Goal: Task Accomplishment & Management: Complete application form

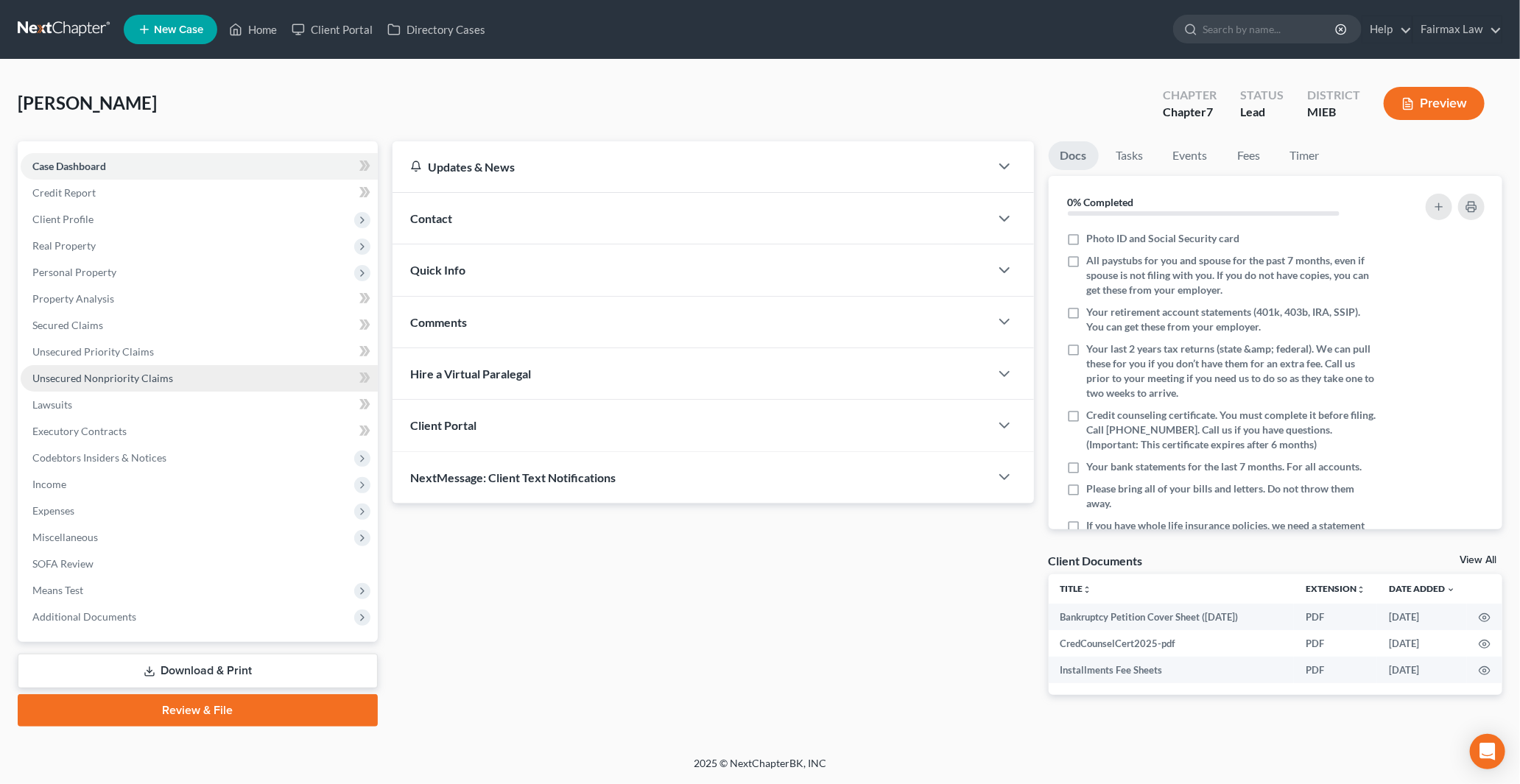
click at [104, 373] on span "Unsecured Nonpriority Claims" at bounding box center [102, 378] width 141 height 13
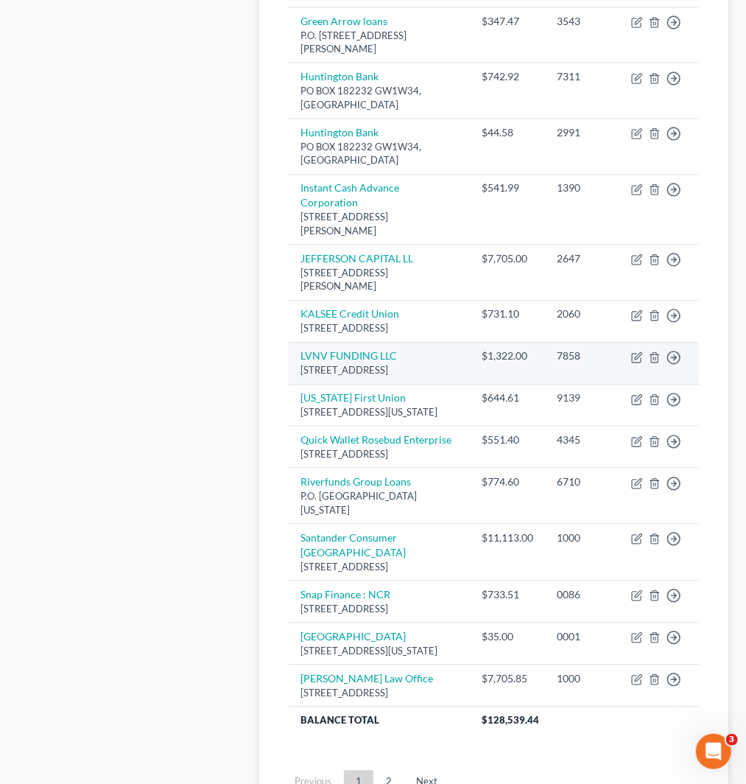
scroll to position [1145, 0]
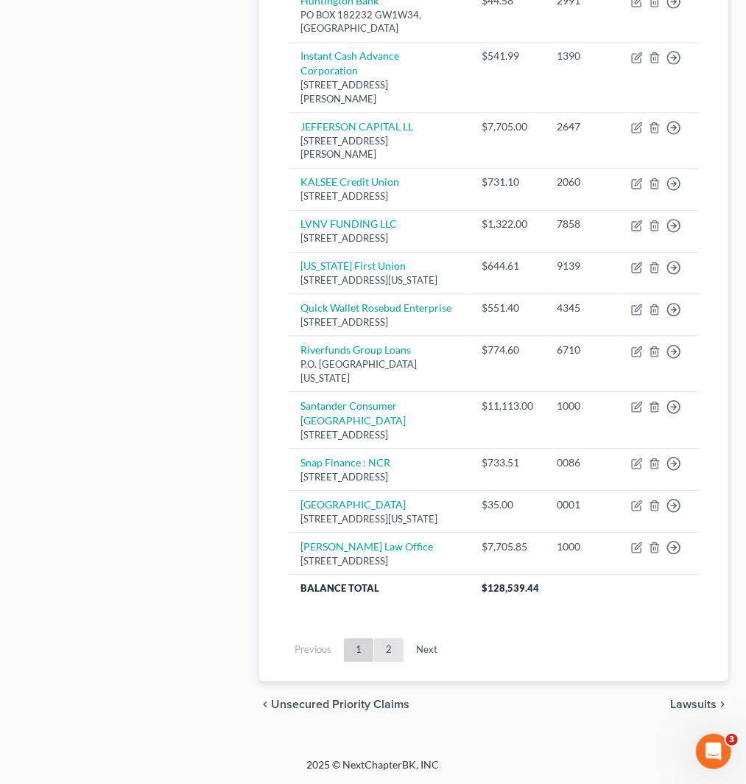
click at [388, 656] on link "2" at bounding box center [388, 650] width 29 height 24
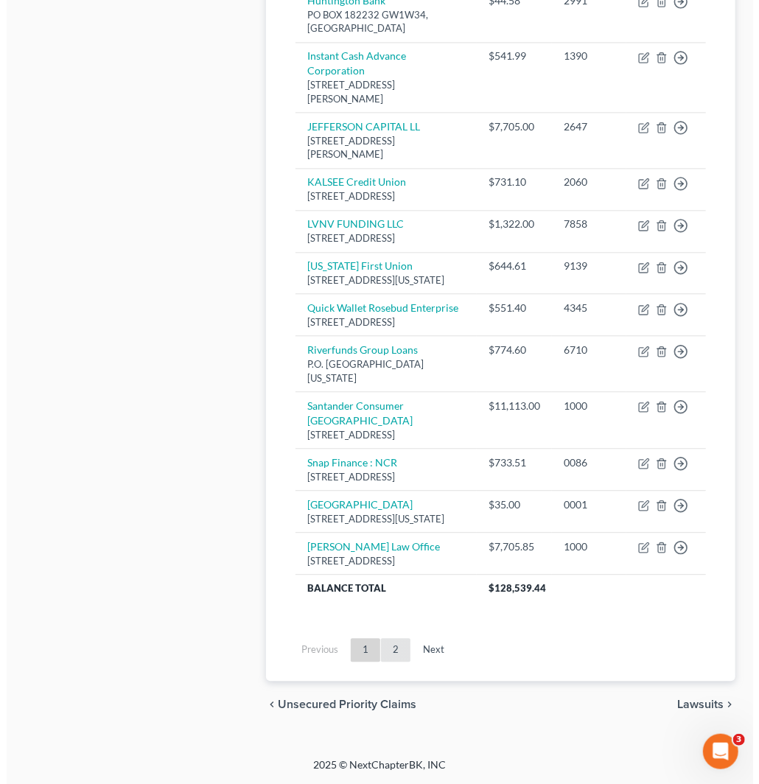
scroll to position [24, 0]
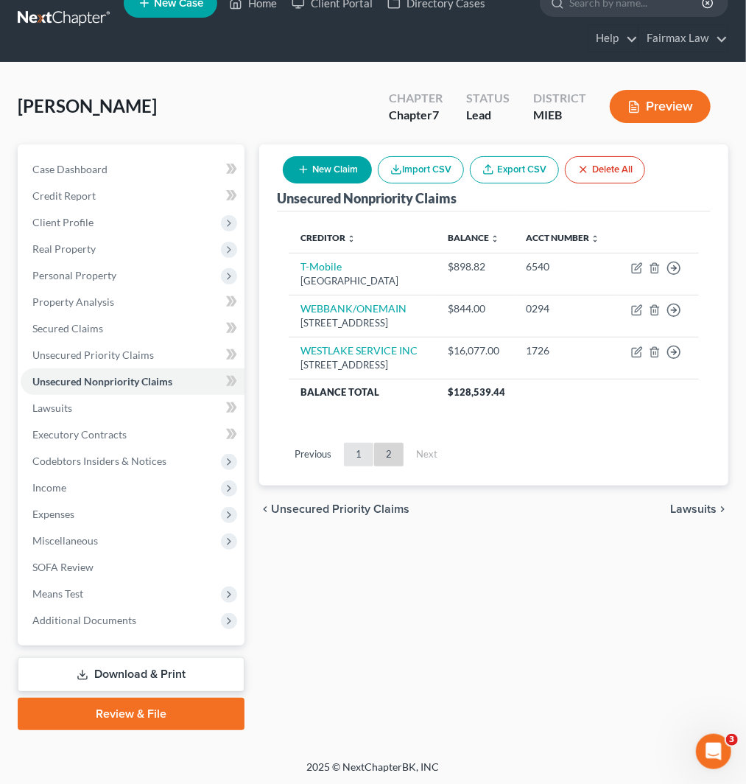
click at [356, 466] on link "1" at bounding box center [358, 455] width 29 height 24
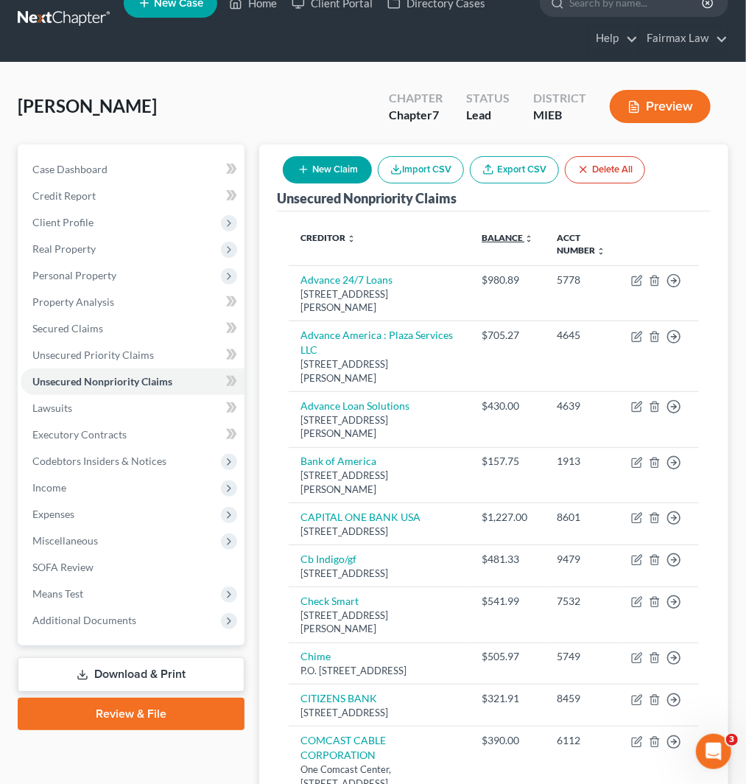
click at [508, 236] on link "Balance expand_more expand_less unfold_more" at bounding box center [508, 237] width 52 height 11
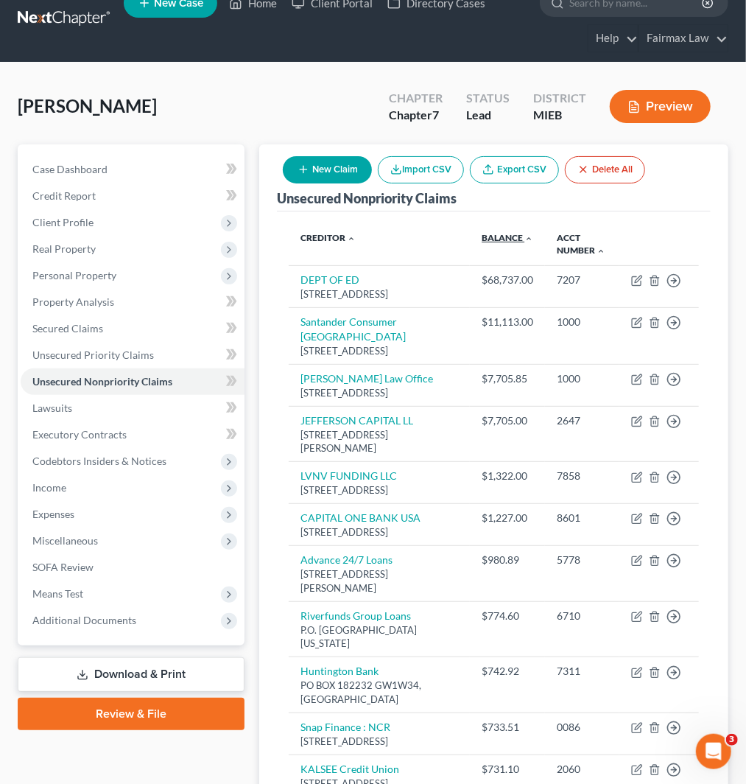
click at [508, 236] on link "Balance expand_more expand_less unfold_more" at bounding box center [508, 237] width 52 height 11
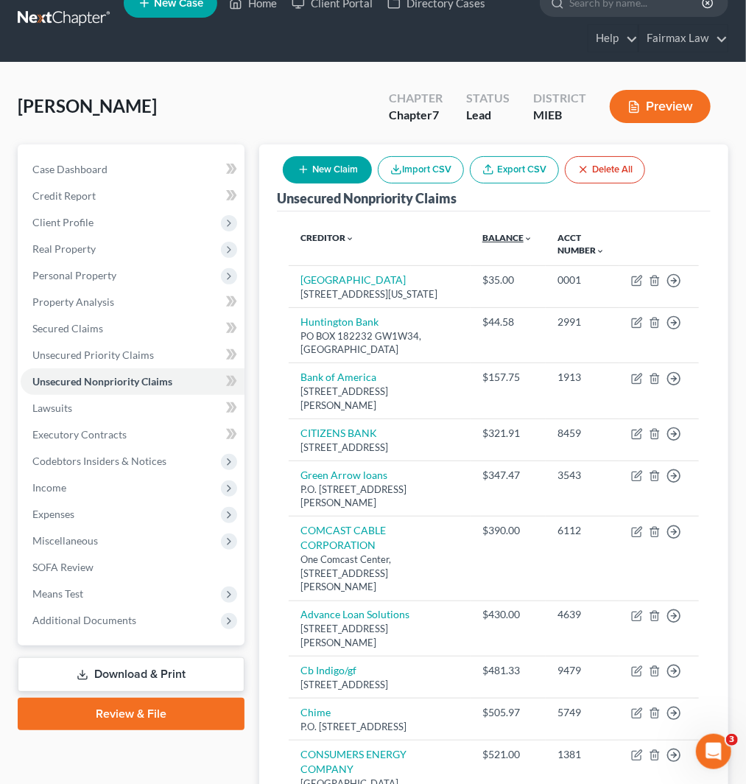
click at [508, 236] on link "Balance expand_more expand_less unfold_more" at bounding box center [507, 237] width 50 height 11
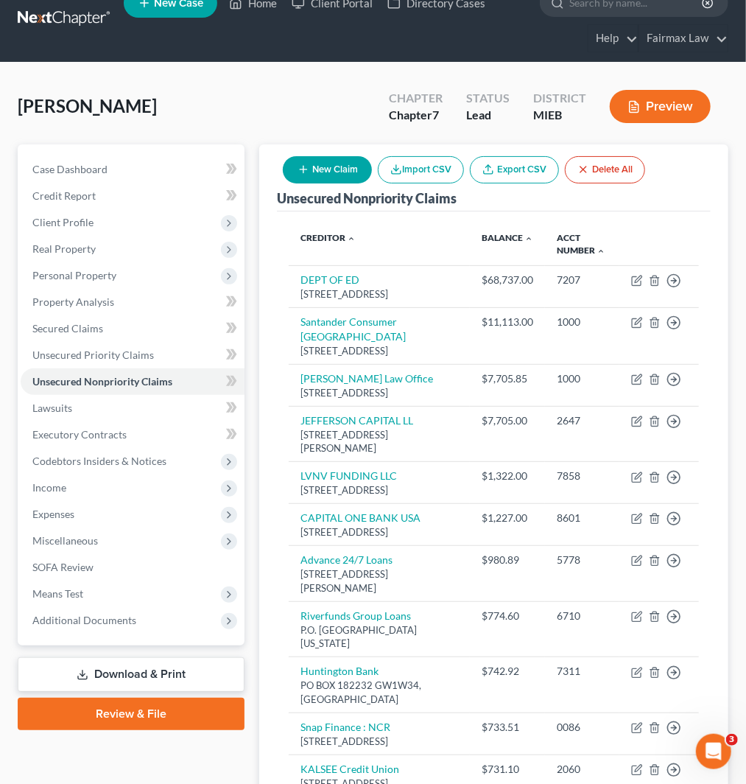
click at [326, 169] on button "New Claim" at bounding box center [327, 169] width 89 height 27
select select "0"
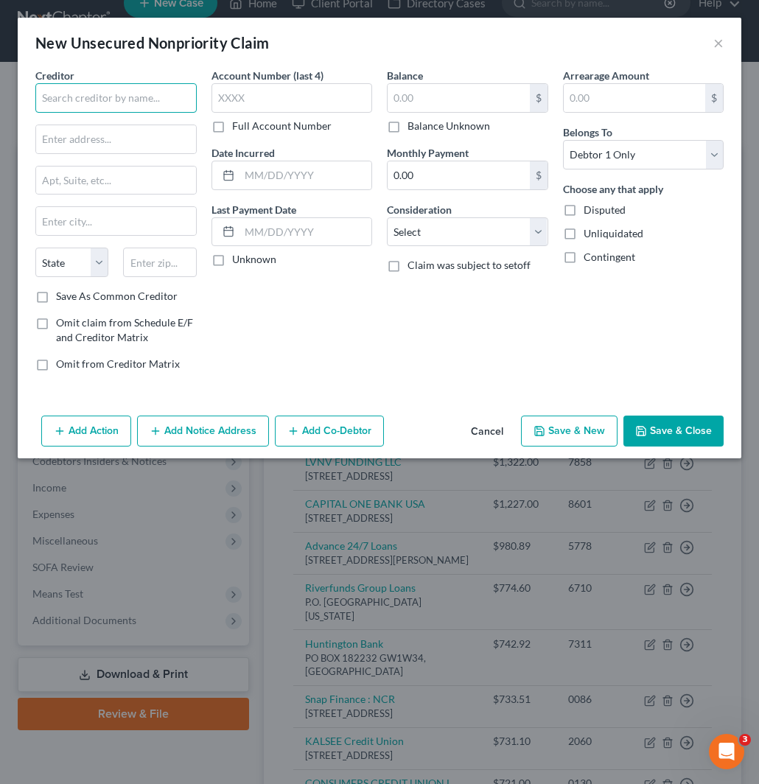
click at [55, 98] on input "text" at bounding box center [115, 97] width 161 height 29
paste input "Universal Service Group (Guide Funding)"
drag, startPoint x: 119, startPoint y: 96, endPoint x: 270, endPoint y: 99, distance: 151.8
click at [270, 99] on div "Creditor * Universal Service Group (Guide Funding) State AL AK AR AZ CA CO CT D…" at bounding box center [379, 225] width 703 height 315
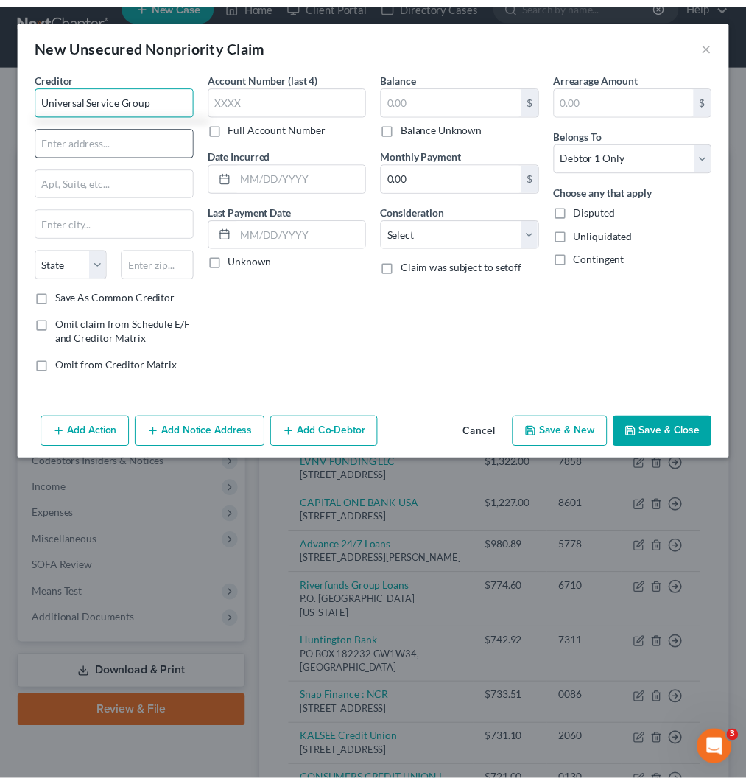
scroll to position [0, 0]
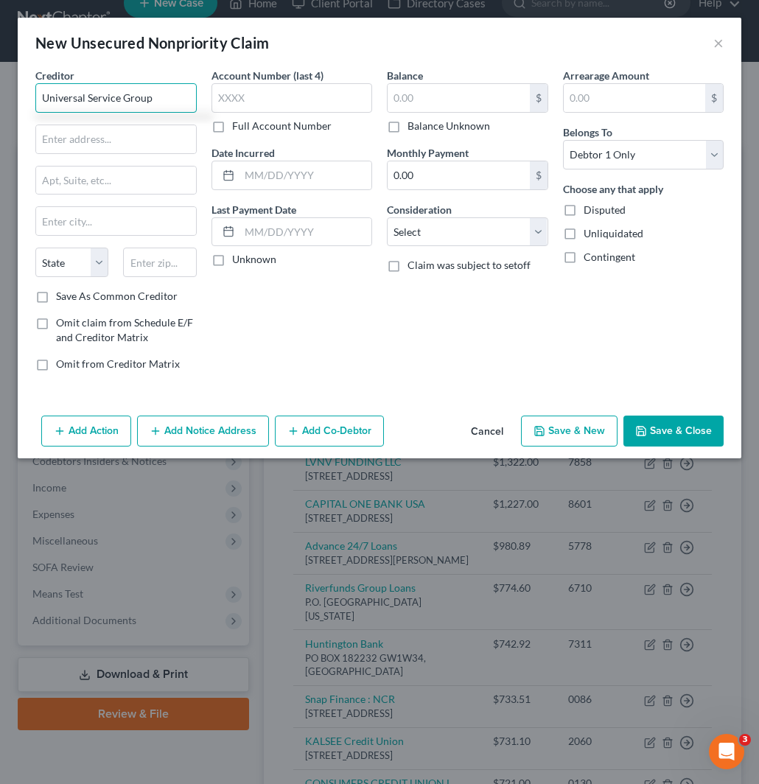
type input "Universal Service Group"
click at [97, 129] on input "text" at bounding box center [116, 139] width 160 height 28
paste input "P.O Box 2503"
drag, startPoint x: 150, startPoint y: 94, endPoint x: -24, endPoint y: 89, distance: 173.9
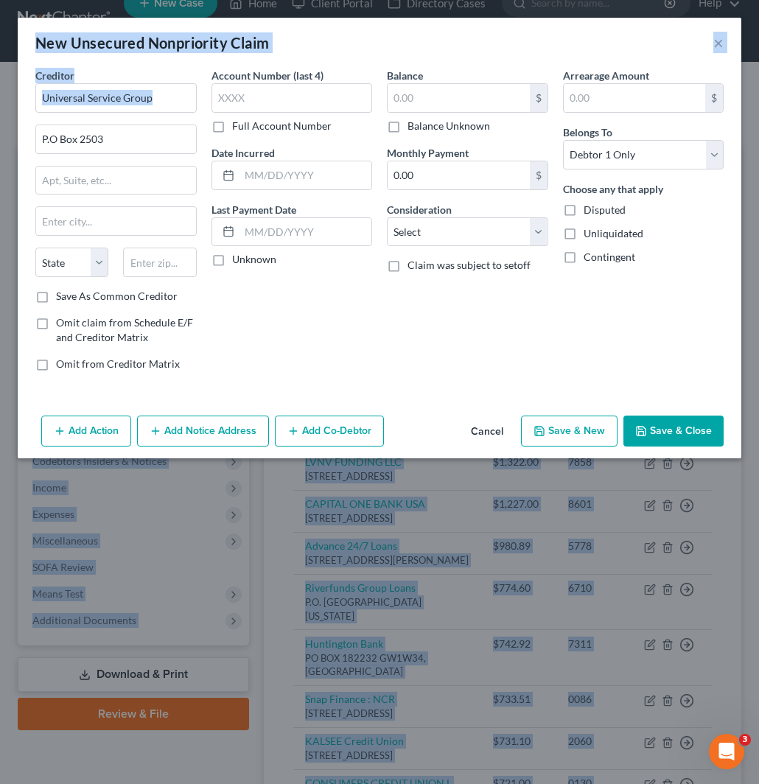
drag, startPoint x: 93, startPoint y: 127, endPoint x: -10, endPoint y: 136, distance: 102.7
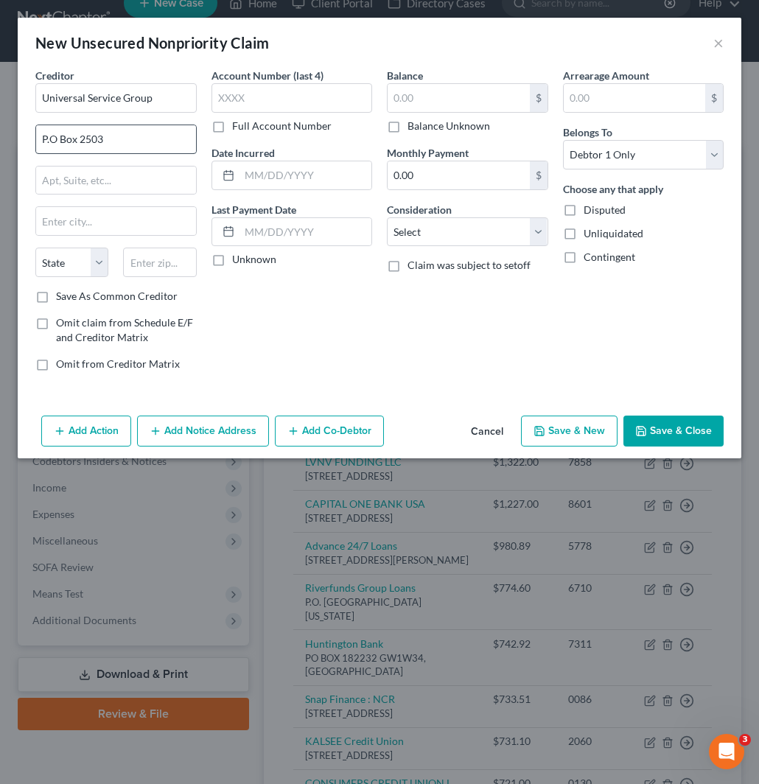
click at [125, 155] on div "Creditor * Universal Service Group P.O Box 2503 State AL AK AR AZ CA CO CT DE D…" at bounding box center [115, 178] width 161 height 221
drag, startPoint x: 121, startPoint y: 140, endPoint x: -16, endPoint y: 141, distance: 137.0
paste input "1551 North Tustin Avenue"
type input "1551 North Tustin Avenue"
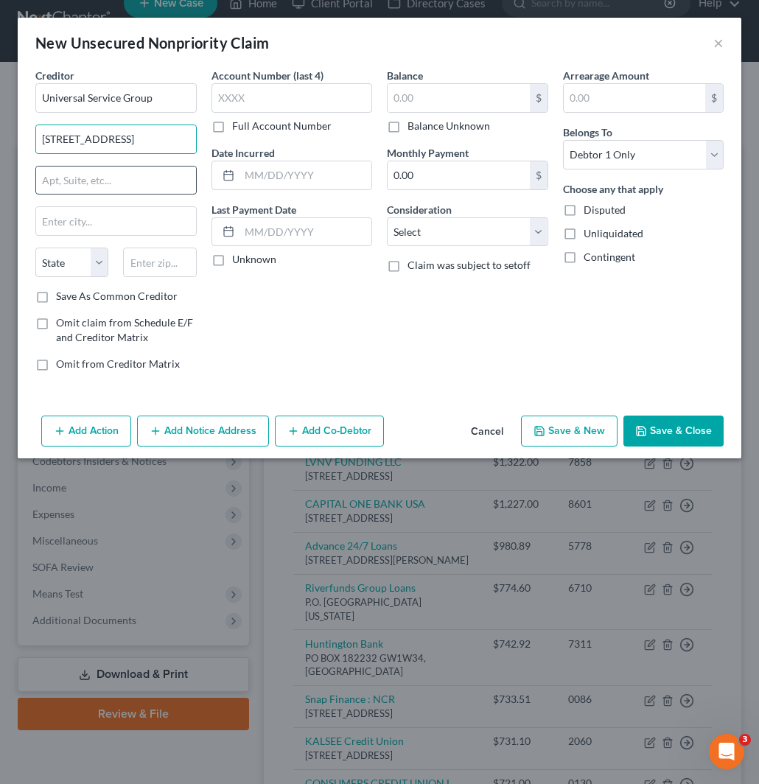
click at [129, 180] on input "text" at bounding box center [116, 180] width 160 height 28
paste input "Suite 650"
type input "Suite 650"
click at [157, 263] on input "text" at bounding box center [159, 261] width 73 height 29
paste input "92705"
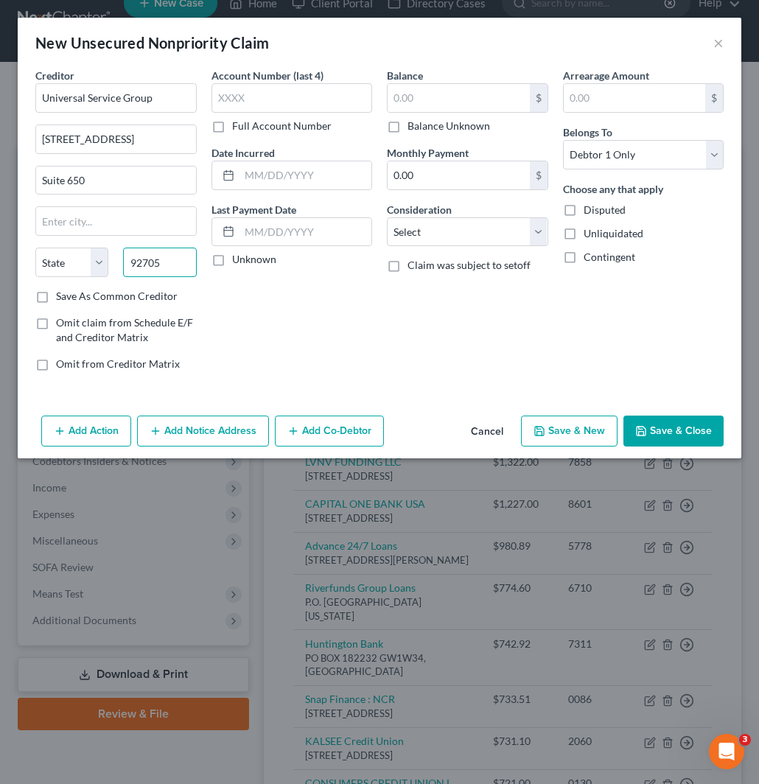
type input "92705"
type input "Santa Ana"
select select "4"
click at [273, 96] on input "text" at bounding box center [291, 97] width 161 height 29
paste input "5676"
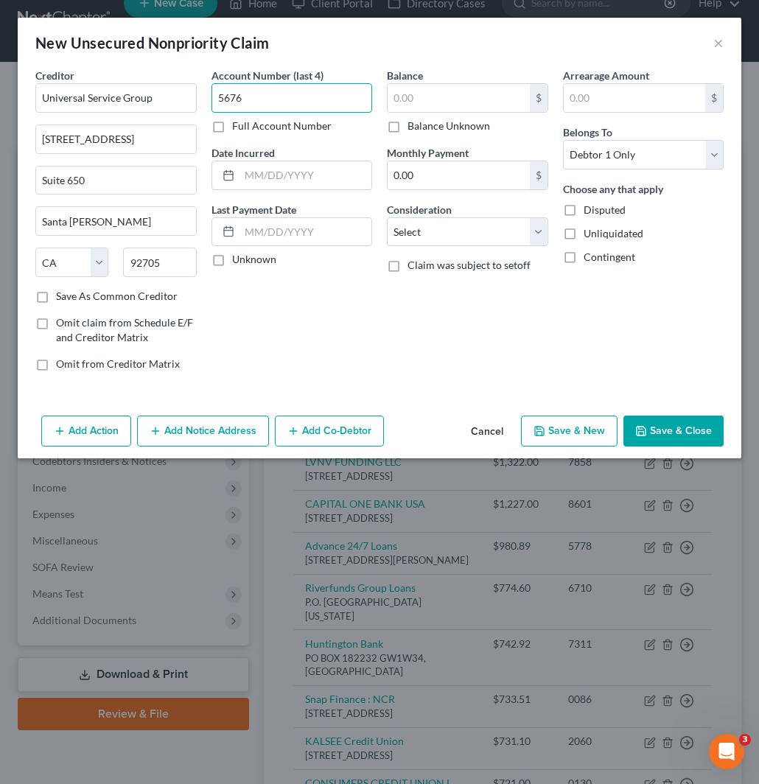
type input "5676"
click at [460, 98] on input "text" at bounding box center [458, 98] width 142 height 28
paste input "1279.59"
type input "1,279.59"
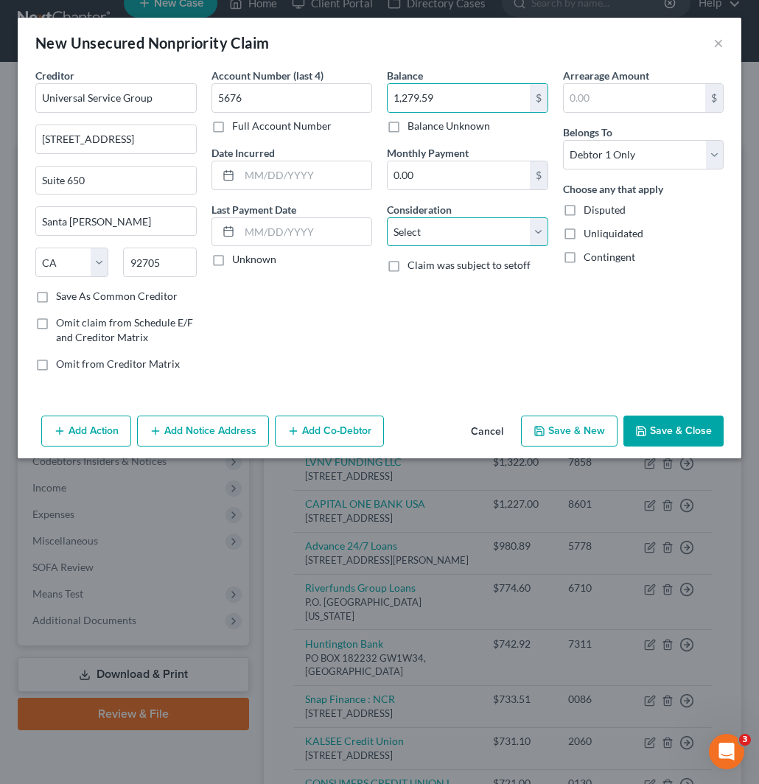
drag, startPoint x: 475, startPoint y: 223, endPoint x: 459, endPoint y: 245, distance: 26.8
click at [475, 223] on select "Select Cable / Satellite Services Collection Agency Credit Card Debt Debt Couns…" at bounding box center [467, 231] width 161 height 29
select select "14"
click at [387, 217] on select "Select Cable / Satellite Services Collection Agency Credit Card Debt Debt Couns…" at bounding box center [467, 231] width 161 height 29
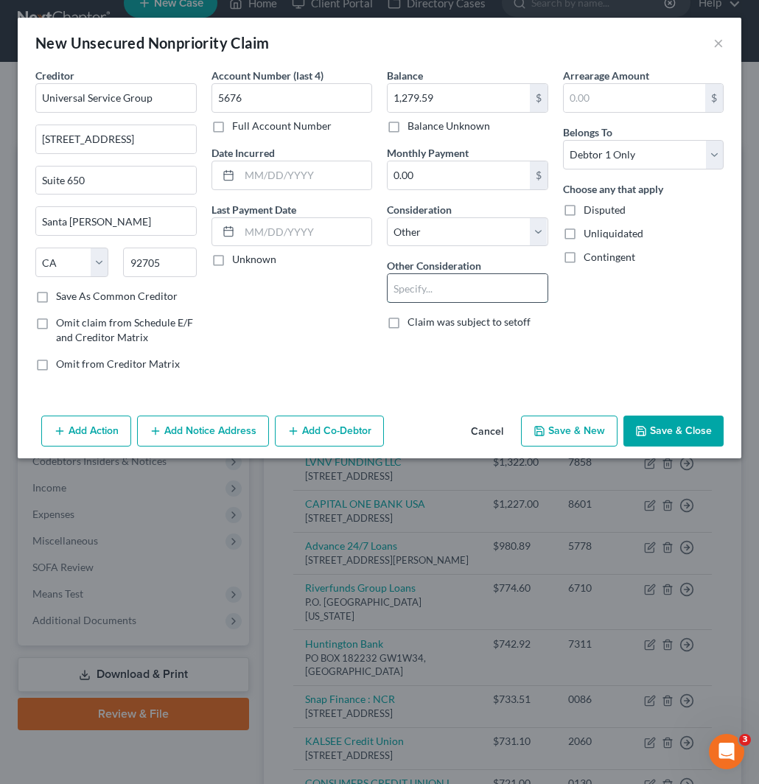
click at [448, 286] on input "text" at bounding box center [467, 288] width 160 height 28
type input "Collections"
drag, startPoint x: 663, startPoint y: 426, endPoint x: 605, endPoint y: 382, distance: 72.5
click at [664, 425] on button "Save & Close" at bounding box center [673, 430] width 100 height 31
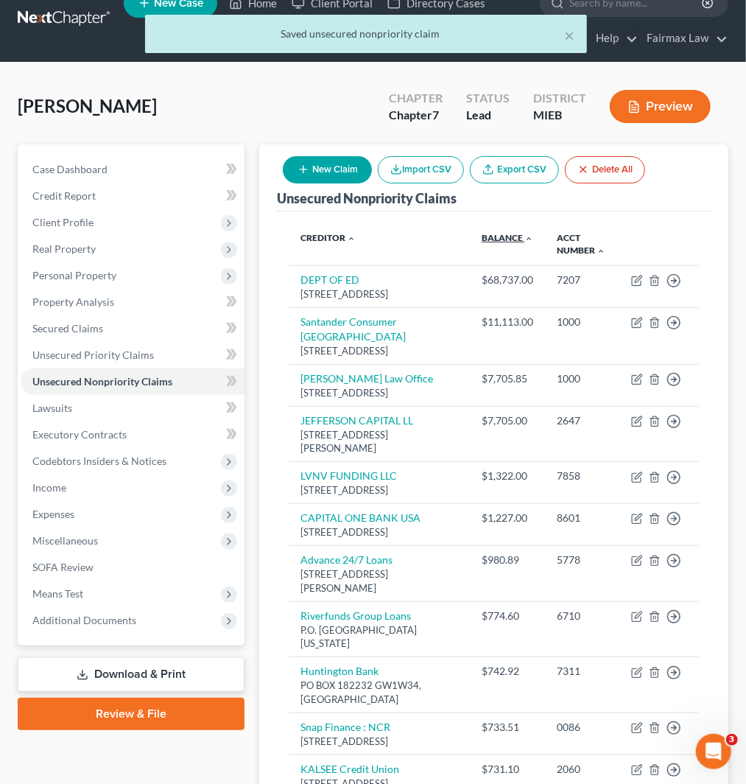
click at [497, 233] on link "Balance expand_more expand_less unfold_more" at bounding box center [508, 237] width 52 height 11
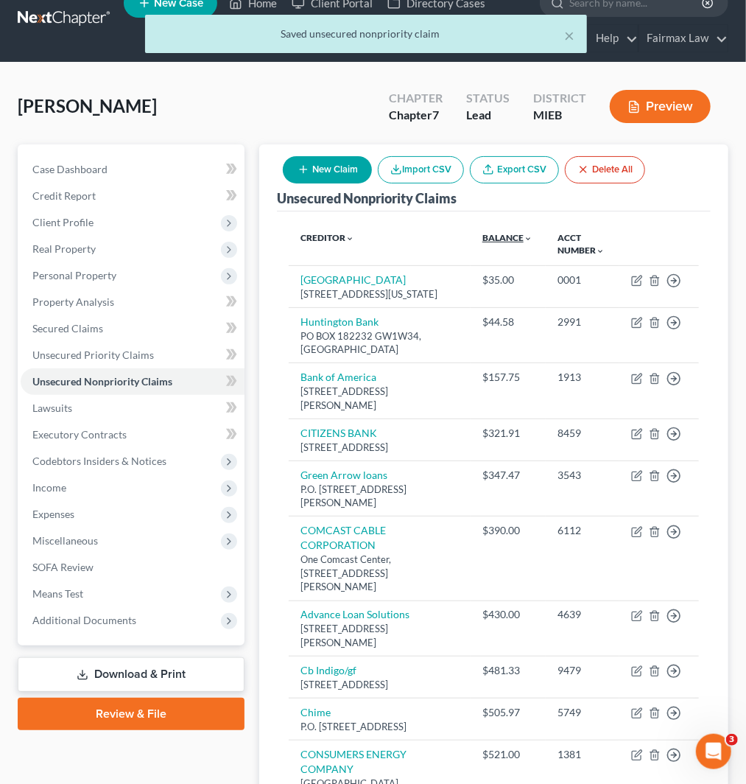
click at [497, 233] on link "Balance expand_more expand_less unfold_more" at bounding box center [507, 237] width 50 height 11
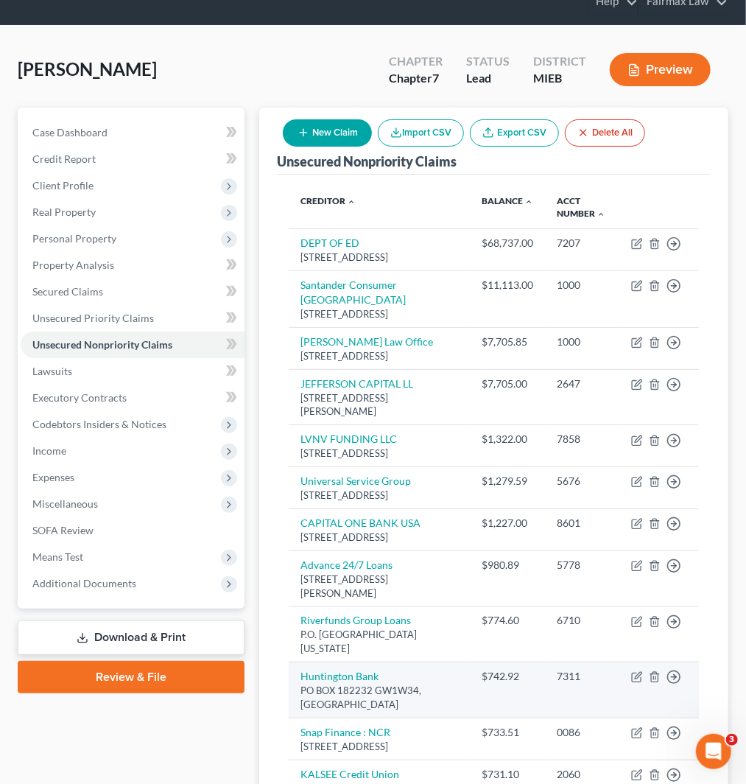
scroll to position [105, 0]
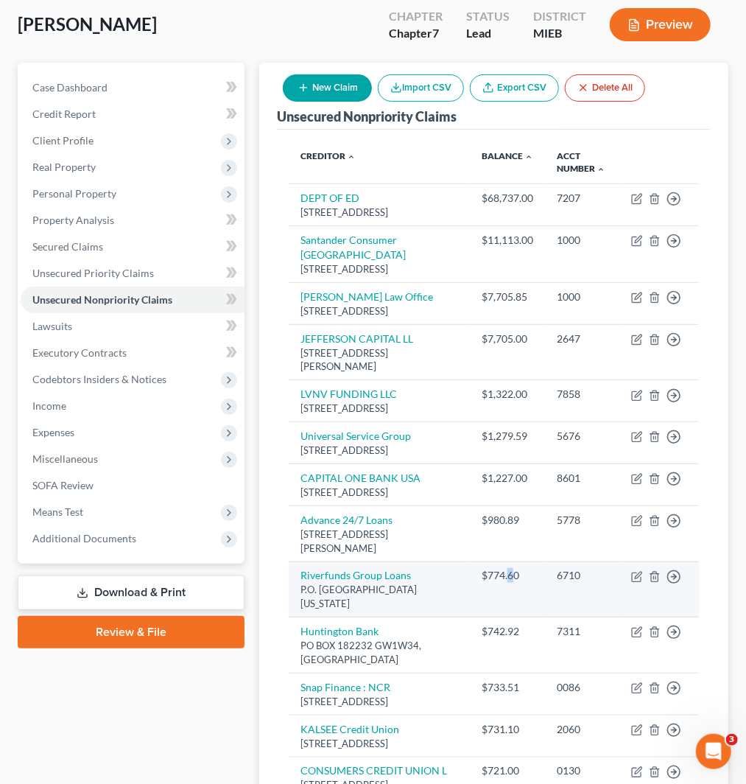
drag, startPoint x: 510, startPoint y: 644, endPoint x: 504, endPoint y: 669, distance: 25.0
click at [505, 617] on td "$774.60" at bounding box center [507, 589] width 75 height 56
click at [464, 617] on td "Riverfunds Group Loans P.O. Box 219008, Kansas City, MO 64121" at bounding box center [379, 589] width 181 height 56
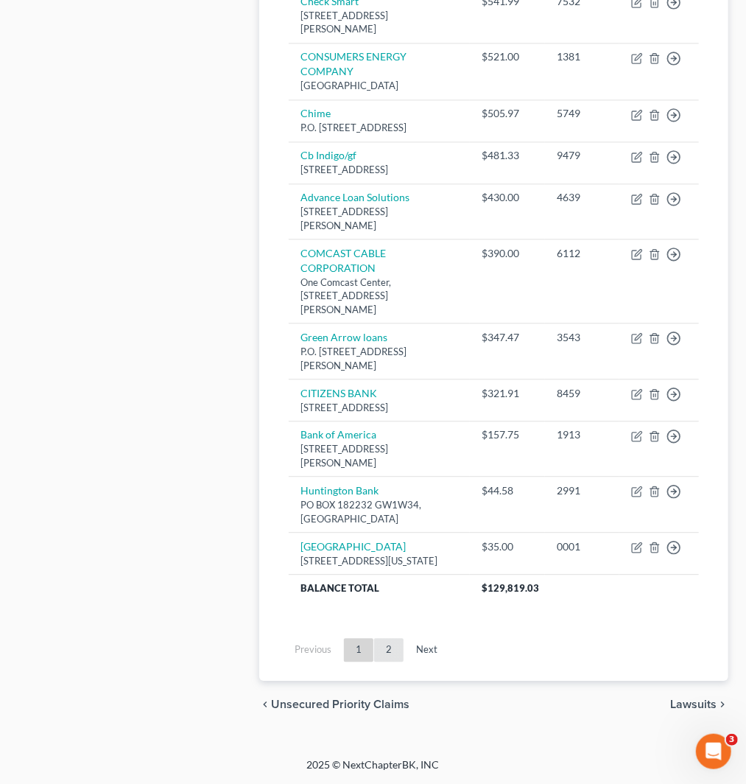
click at [389, 649] on link "2" at bounding box center [388, 650] width 29 height 24
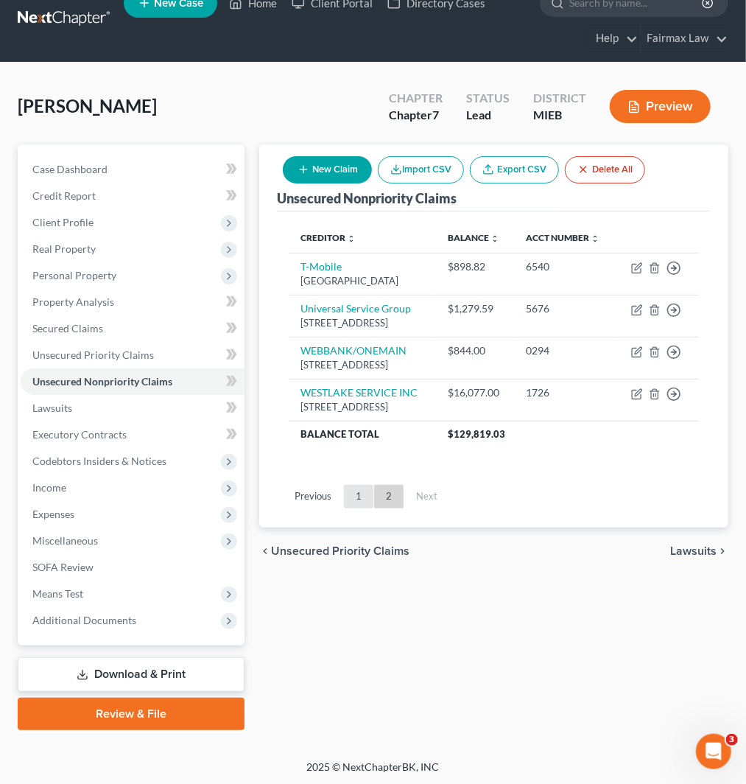
click at [348, 508] on link "1" at bounding box center [358, 497] width 29 height 24
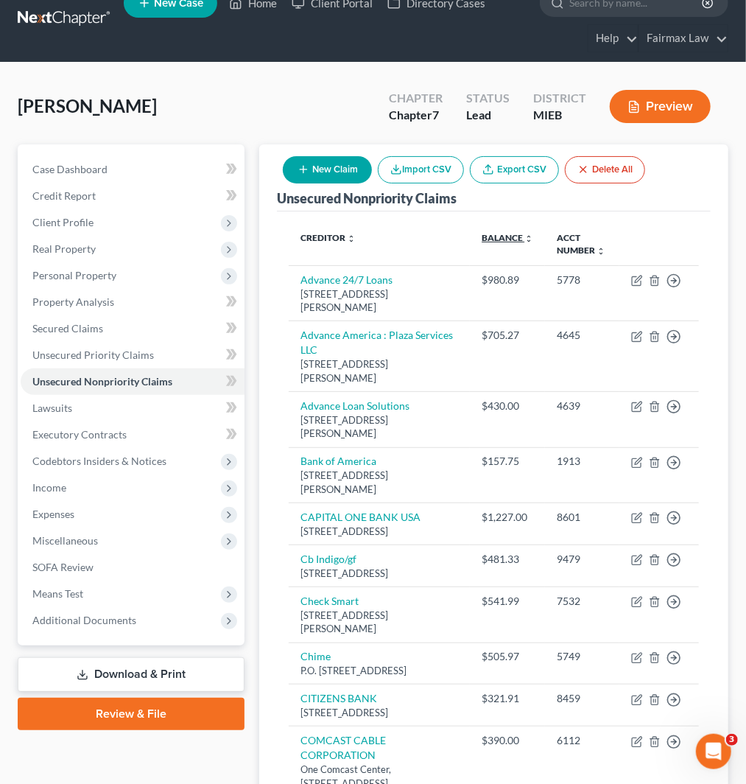
click at [488, 238] on link "Balance expand_more expand_less unfold_more" at bounding box center [508, 237] width 52 height 11
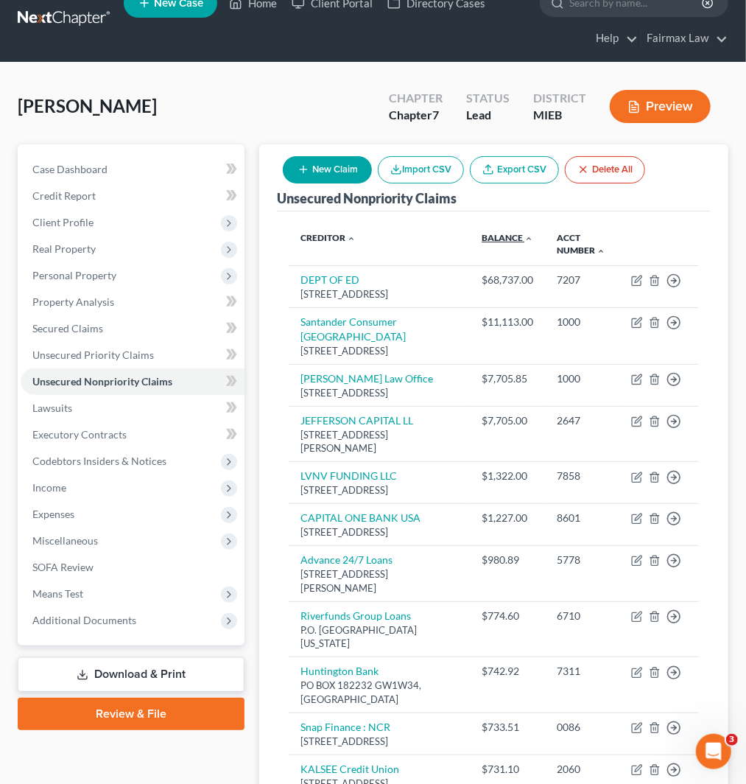
click at [488, 238] on link "Balance expand_more expand_less unfold_more" at bounding box center [508, 237] width 52 height 11
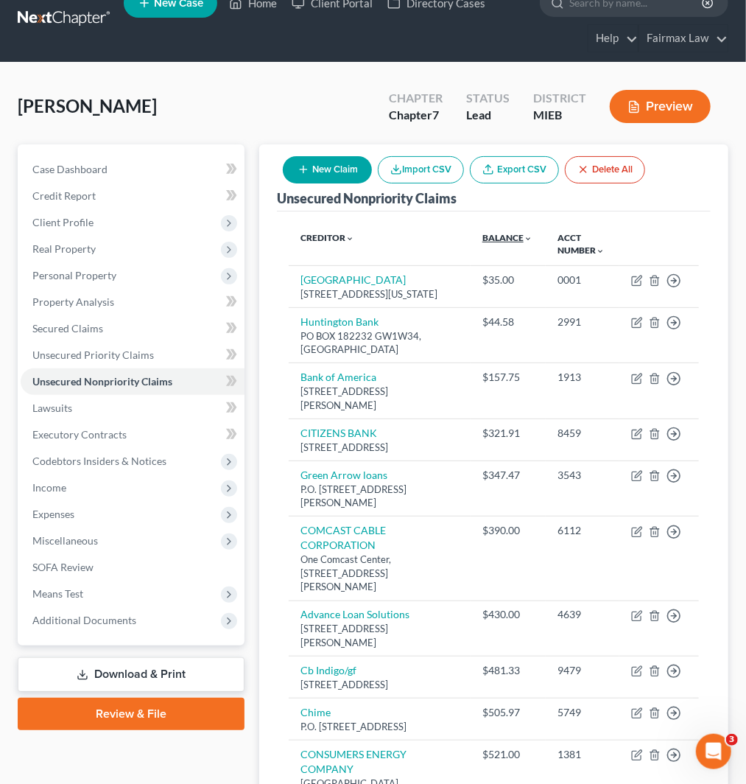
click at [488, 238] on link "Balance expand_more expand_less unfold_more" at bounding box center [507, 237] width 50 height 11
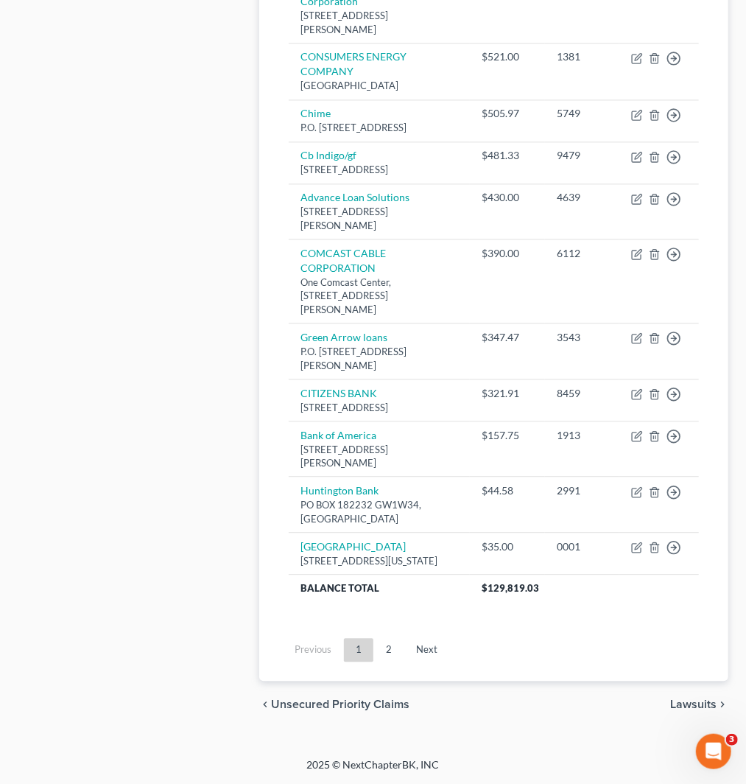
scroll to position [1391, 0]
click at [393, 645] on link "2" at bounding box center [388, 650] width 29 height 24
click at [361, 645] on link "1" at bounding box center [358, 650] width 29 height 24
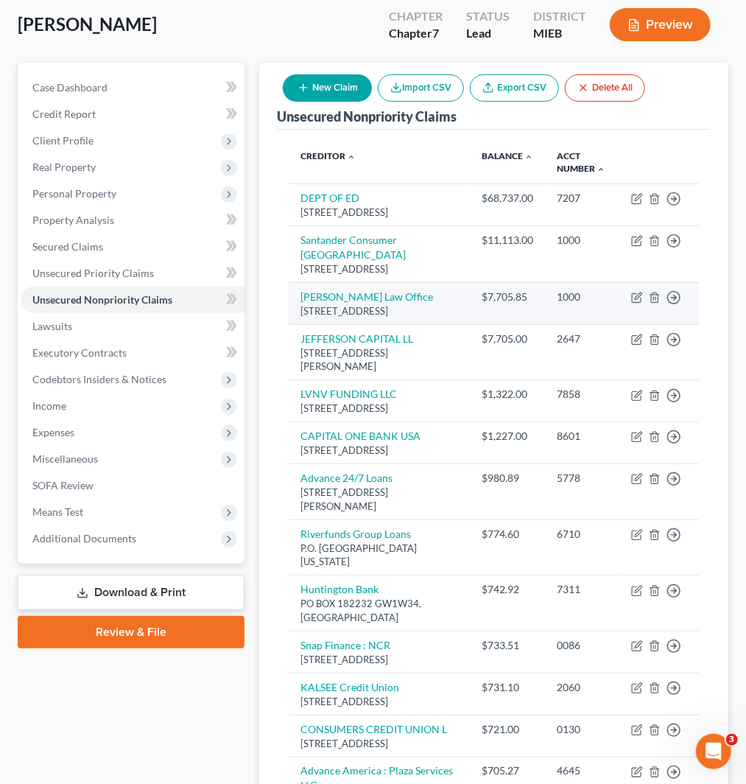
scroll to position [0, 0]
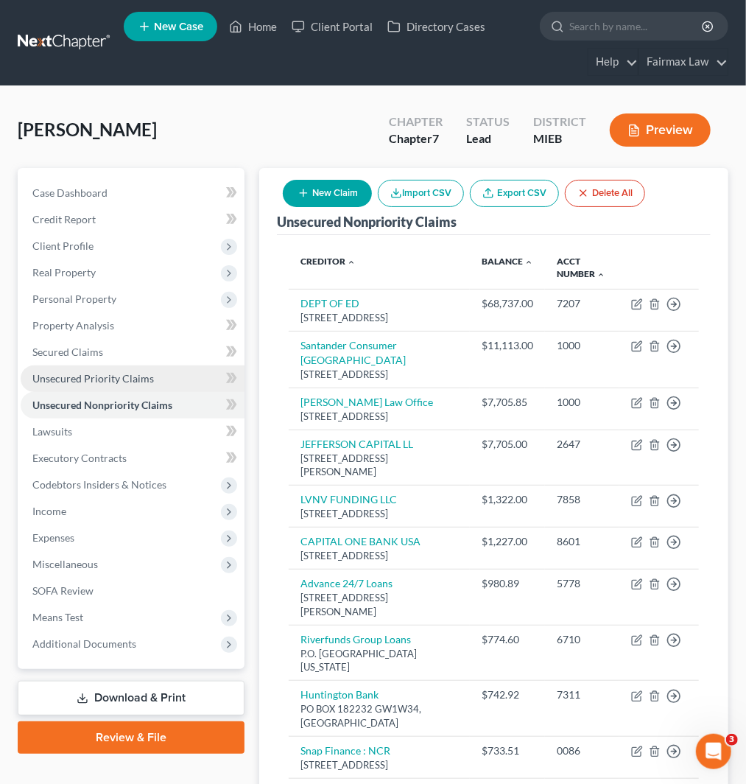
click at [119, 378] on span "Unsecured Priority Claims" at bounding box center [93, 378] width 122 height 13
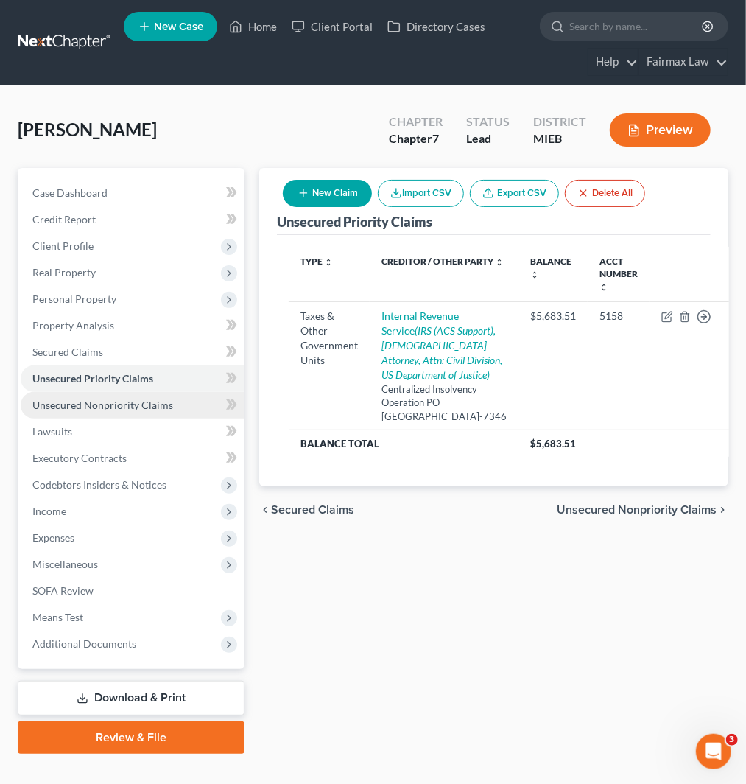
click at [78, 405] on span "Unsecured Nonpriority Claims" at bounding box center [102, 404] width 141 height 13
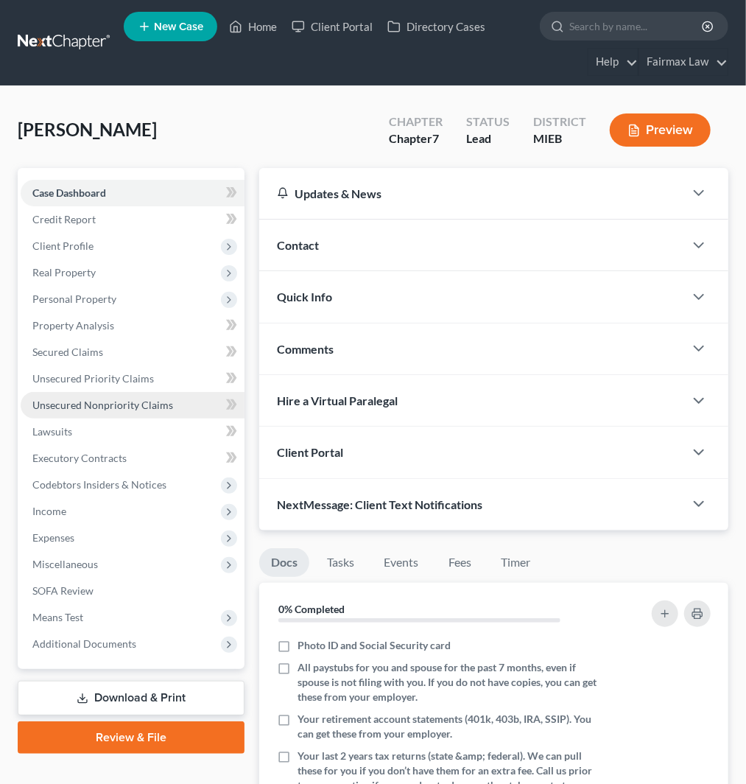
click at [74, 396] on link "Unsecured Nonpriority Claims" at bounding box center [133, 405] width 224 height 27
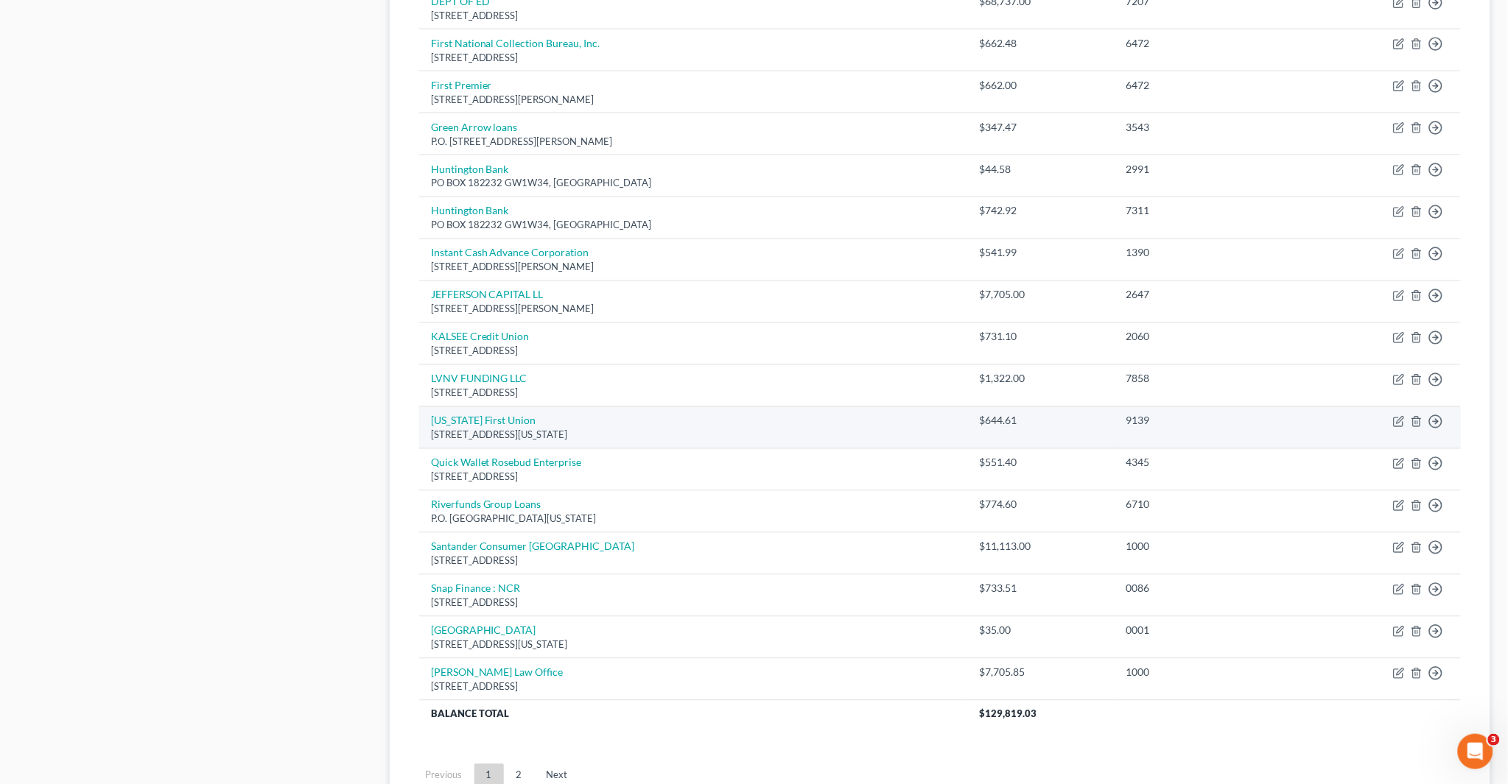
scroll to position [818, 0]
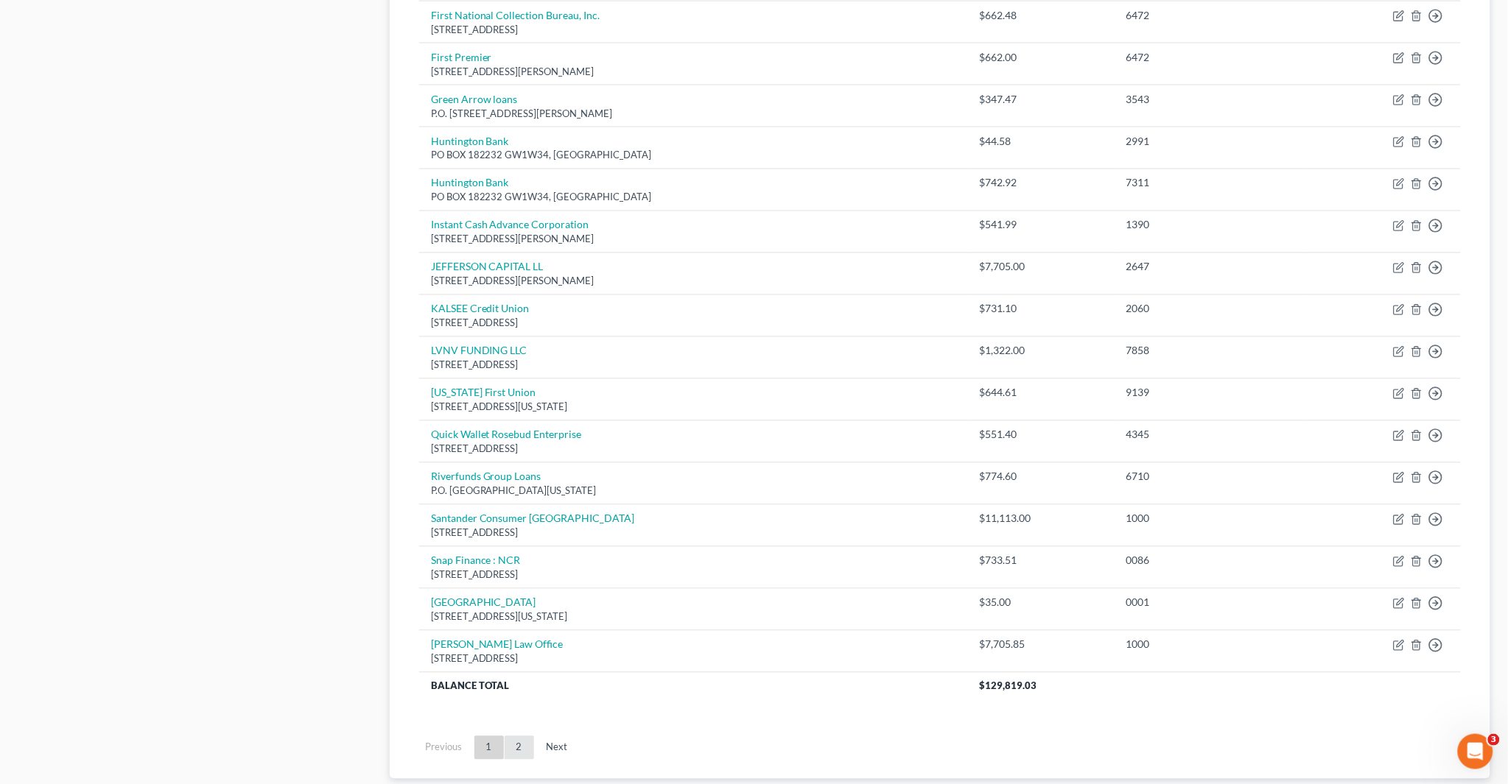
click at [514, 745] on link "2" at bounding box center [519, 749] width 29 height 24
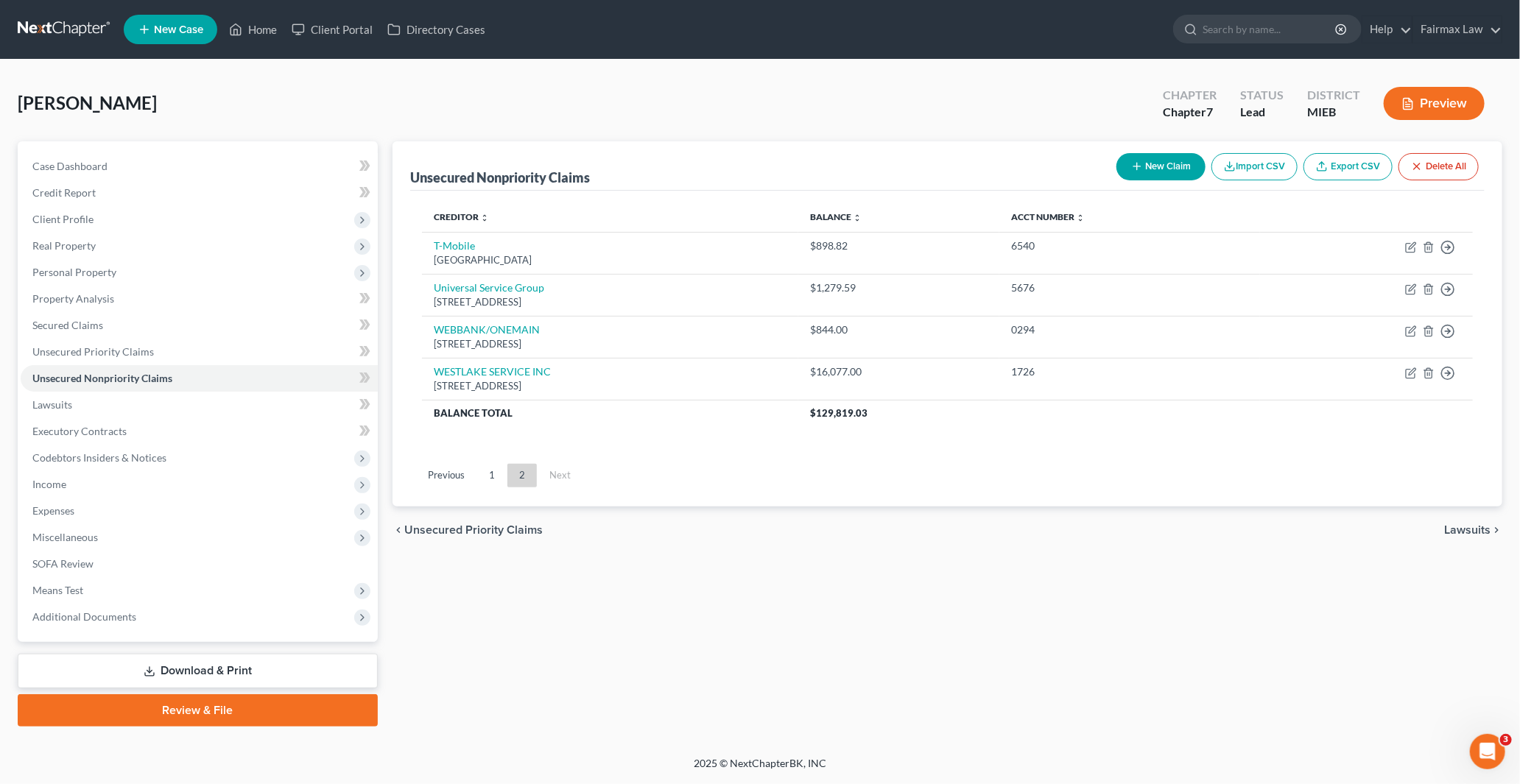
click at [489, 475] on link "1" at bounding box center [491, 476] width 29 height 24
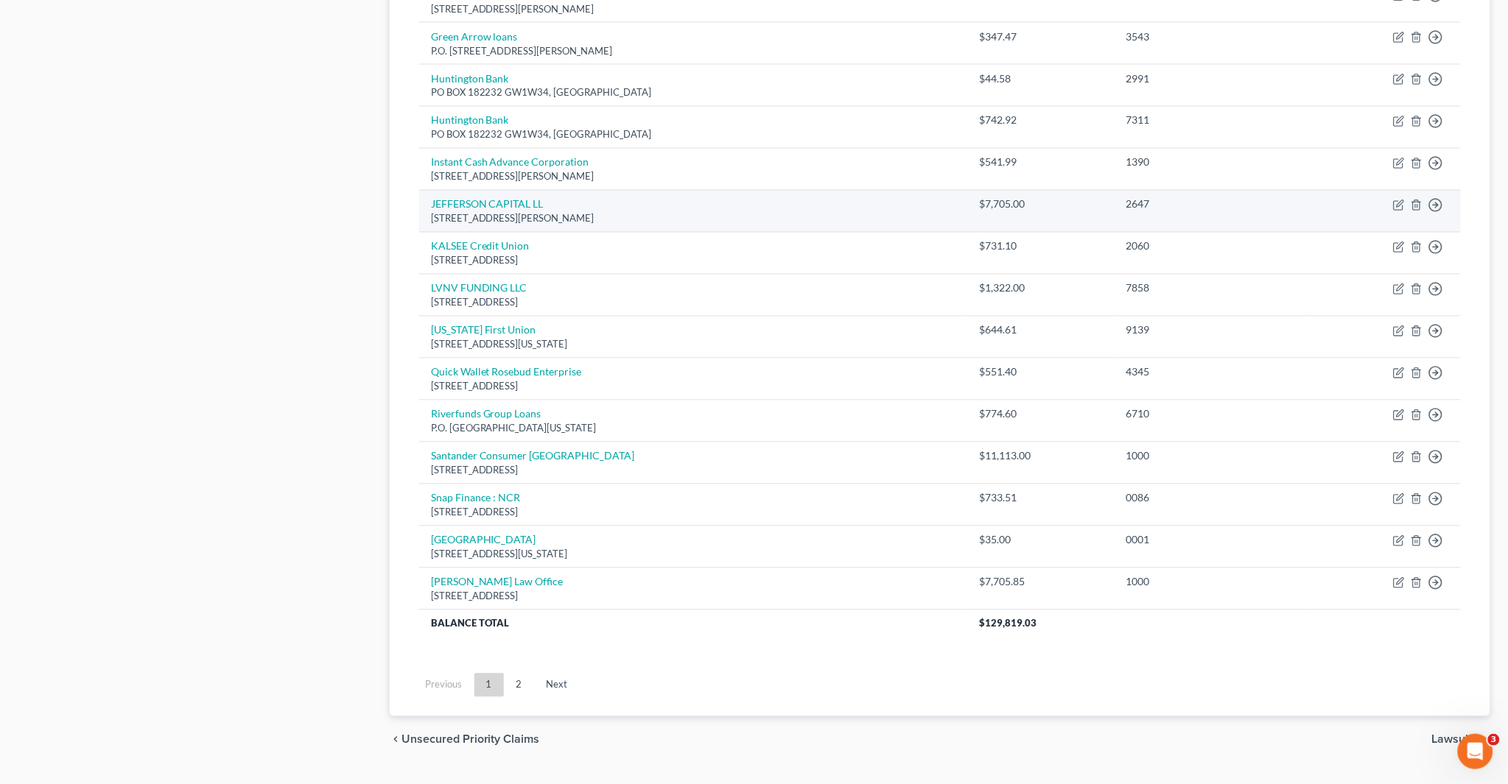
scroll to position [900, 0]
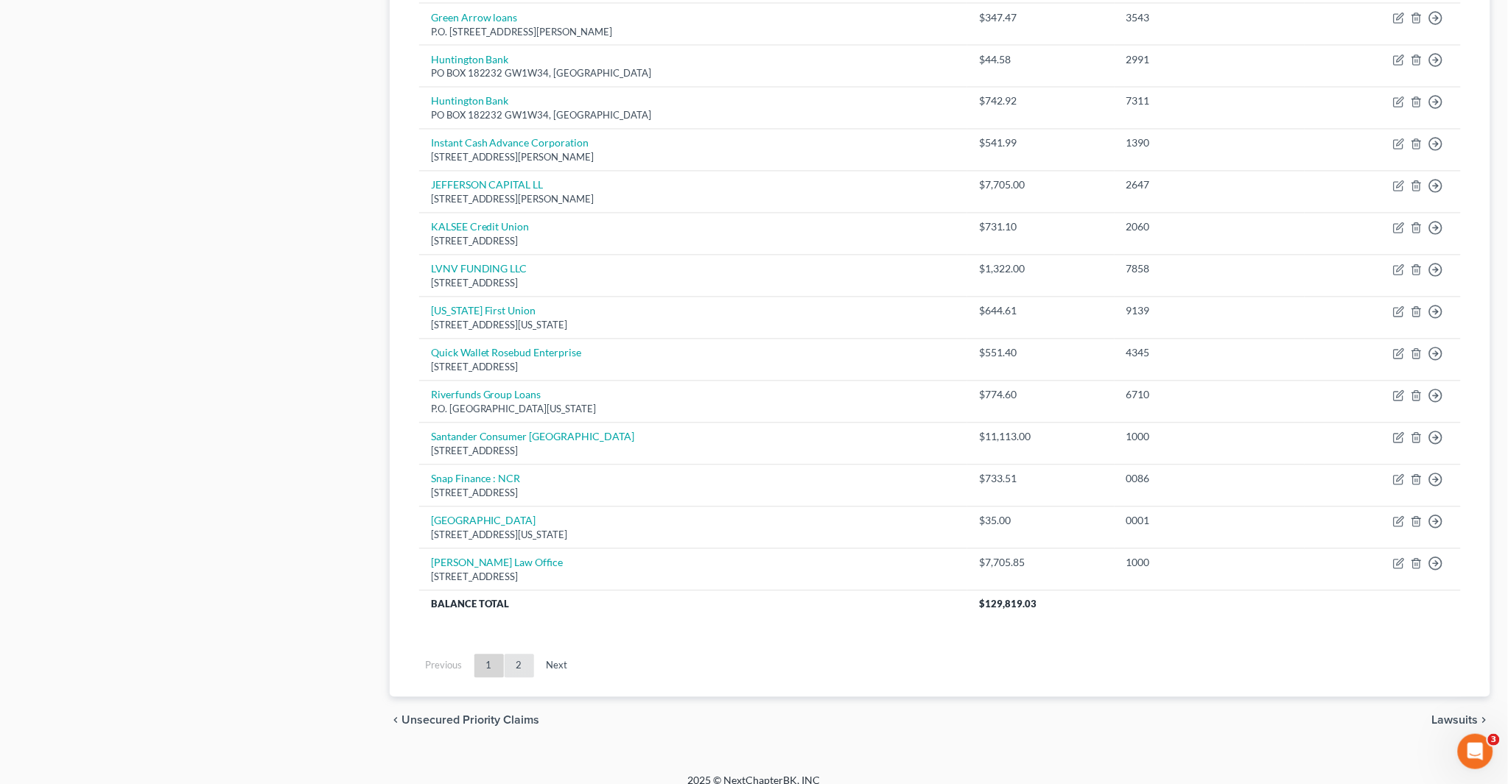
click at [509, 668] on link "2" at bounding box center [519, 667] width 29 height 24
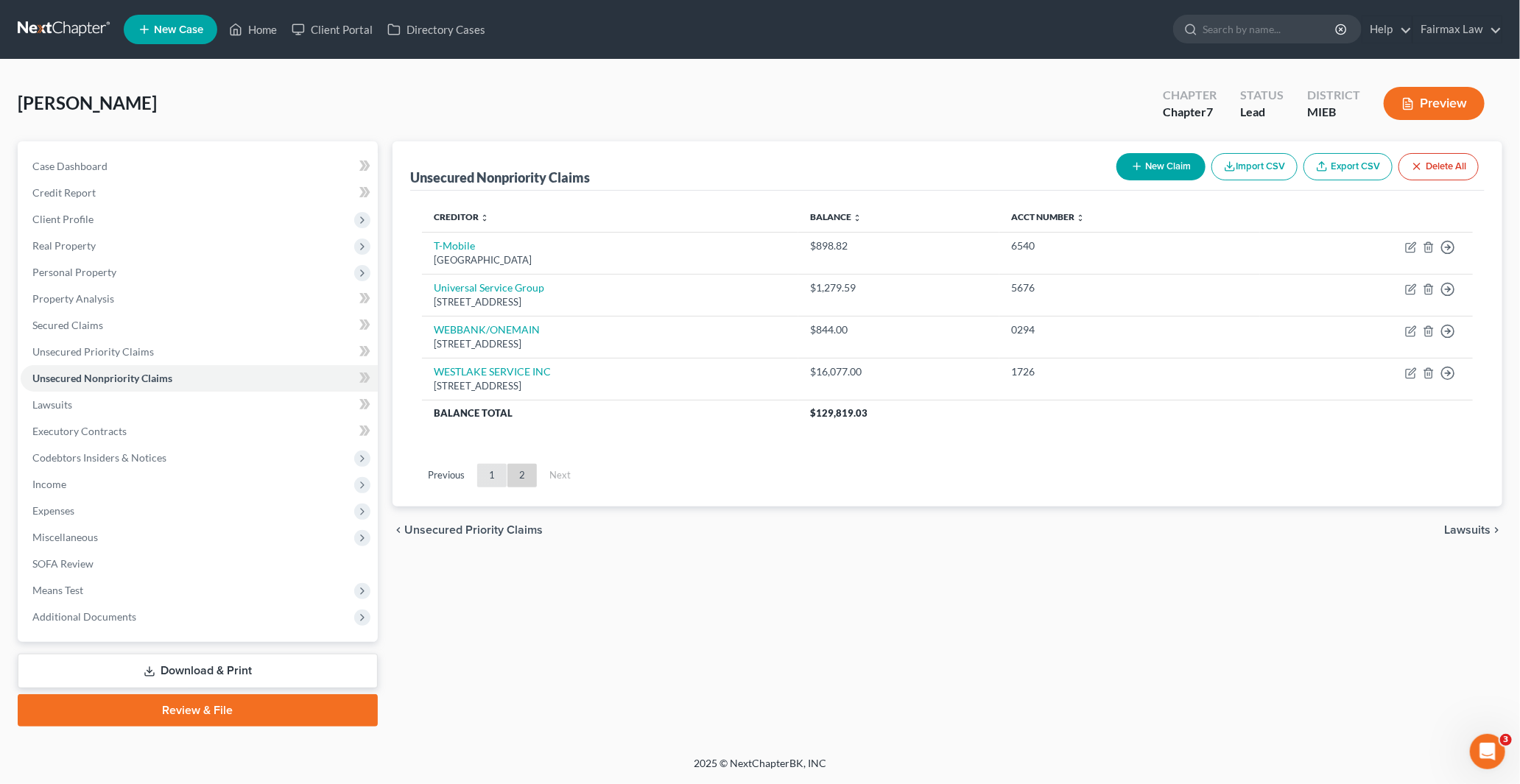
click at [489, 479] on link "1" at bounding box center [491, 476] width 29 height 24
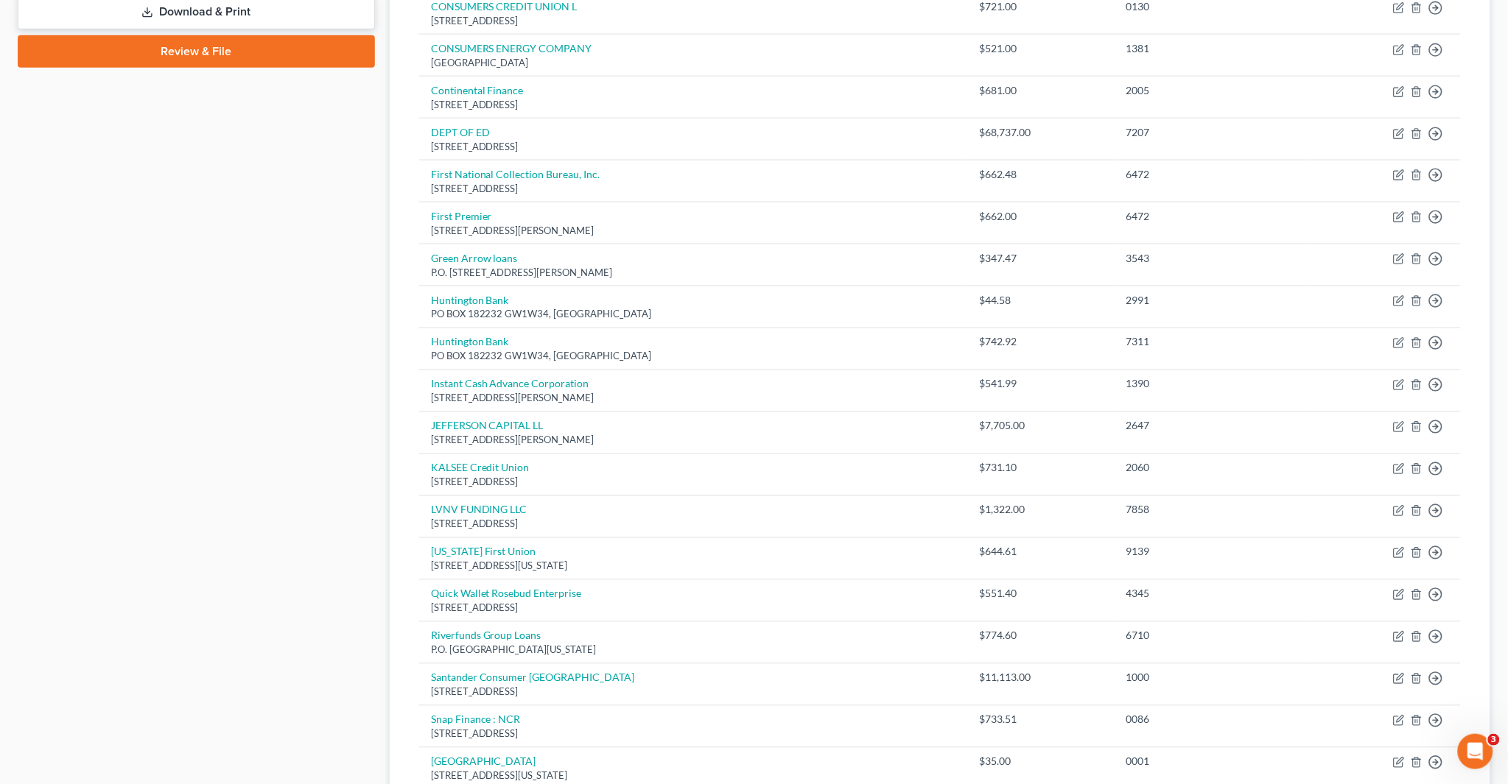
scroll to position [737, 0]
